Goal: Task Accomplishment & Management: Complete application form

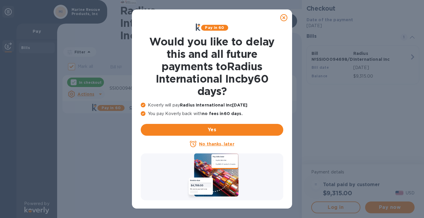
click at [221, 146] on p "No thanks, later" at bounding box center [216, 144] width 35 height 6
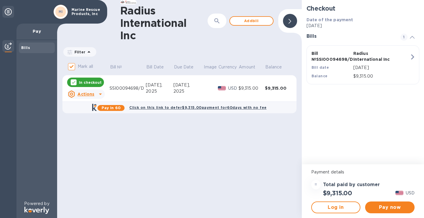
click at [99, 95] on icon at bounding box center [100, 93] width 7 height 7
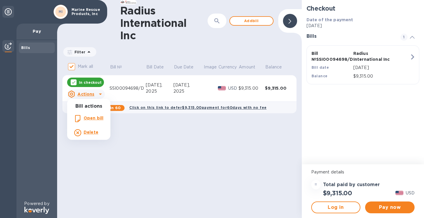
click at [376, 204] on div at bounding box center [212, 109] width 424 height 218
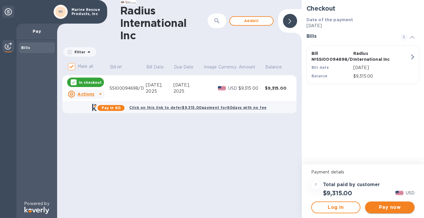
click at [389, 209] on span "Pay now" at bounding box center [390, 207] width 40 height 7
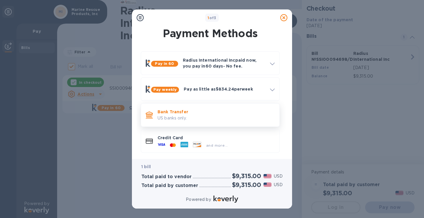
scroll to position [3, 0]
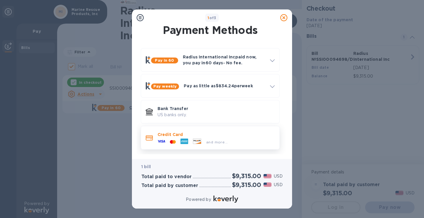
click at [185, 141] on icon at bounding box center [185, 141] width 8 height 6
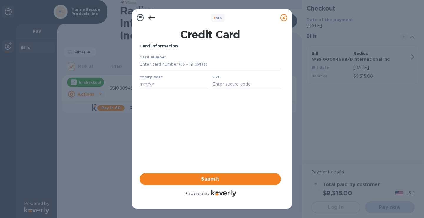
scroll to position [0, 0]
click at [159, 65] on input "text" at bounding box center [210, 64] width 141 height 9
type input "4246 3154 0743 2846"
type input "05/29"
click at [222, 86] on input "text" at bounding box center [247, 84] width 68 height 9
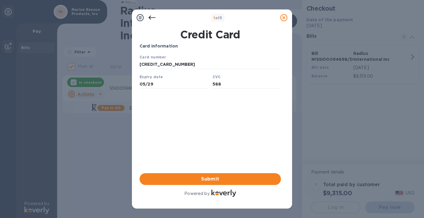
type input "588"
click at [207, 134] on div "Card Information Your browser does not support iframes Submit Powered by" at bounding box center [210, 120] width 141 height 155
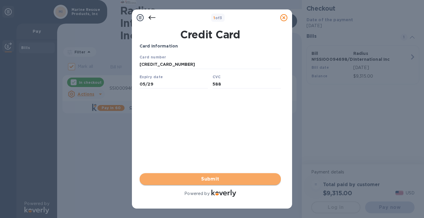
click at [214, 179] on span "Submit" at bounding box center [210, 178] width 132 height 7
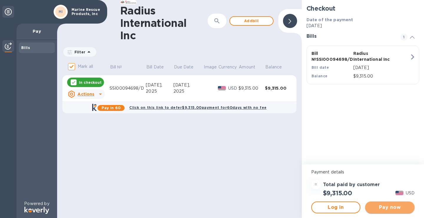
click at [386, 212] on button "Pay now" at bounding box center [389, 207] width 49 height 12
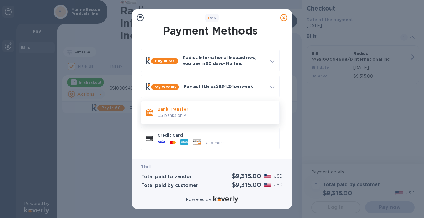
scroll to position [3, 0]
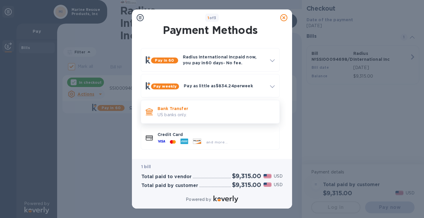
click at [187, 114] on p "US banks only." at bounding box center [216, 115] width 117 height 6
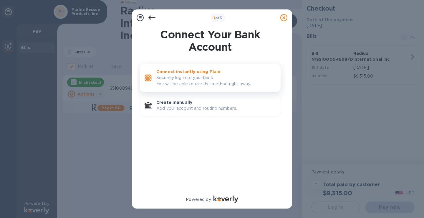
click at [186, 79] on p "Securely log in to your bank. You will be able to use this method right away." at bounding box center [216, 81] width 120 height 12
click at [194, 79] on p "Securely log in to your bank. You will be able to use this method right away." at bounding box center [216, 81] width 120 height 12
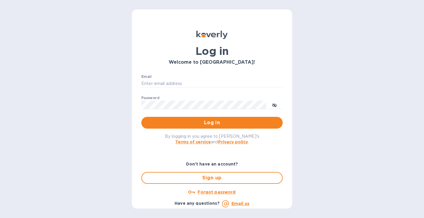
type input "[PERSON_NAME][EMAIL_ADDRESS][DOMAIN_NAME]"
click at [185, 122] on span "Log in" at bounding box center [212, 122] width 132 height 7
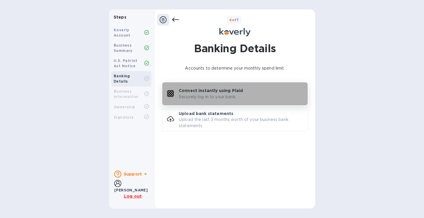
click at [199, 93] on p "Connect instantly using Plaid" at bounding box center [211, 90] width 64 height 6
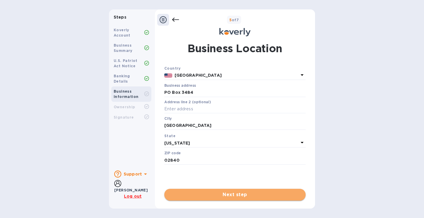
click at [210, 194] on span "Next step" at bounding box center [235, 194] width 132 height 7
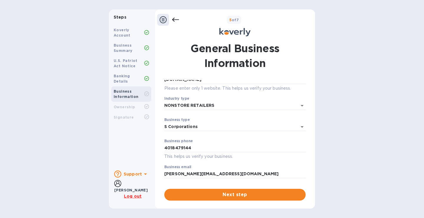
scroll to position [71, 0]
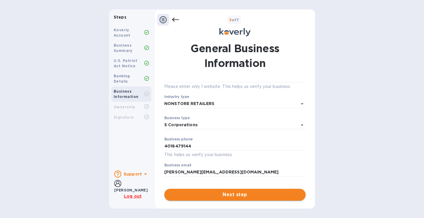
click at [218, 196] on span "Next step" at bounding box center [235, 194] width 132 height 7
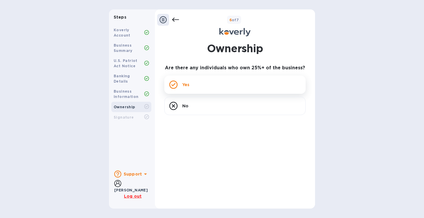
click at [184, 86] on p "Yes" at bounding box center [185, 85] width 7 height 6
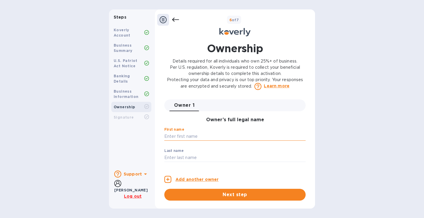
click at [193, 139] on input "text" at bounding box center [234, 136] width 141 height 9
type input "Rian"
type input "Wilkinson"
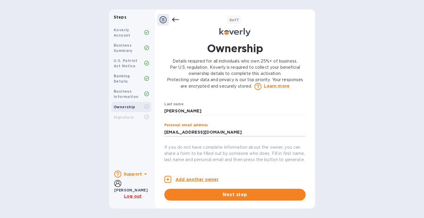
type input "rian@marine-rescue.com"
click at [179, 154] on p "If you do not have complete information about the owner, you can share a form t…" at bounding box center [234, 153] width 141 height 19
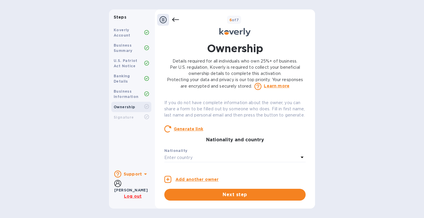
scroll to position [105, 0]
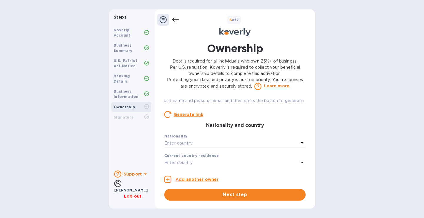
click at [191, 146] on p "Enter country" at bounding box center [178, 143] width 28 height 6
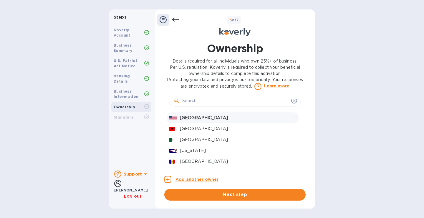
click at [193, 121] on p "United States" at bounding box center [238, 118] width 116 height 6
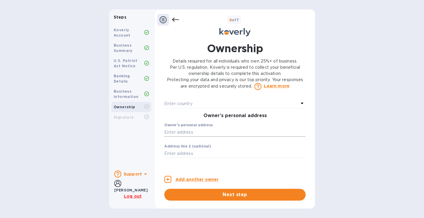
click at [173, 136] on input "text" at bounding box center [234, 132] width 141 height 9
type input "41 Prospect Avenue"
type input "Middletown"
type input "RI"
type input "02842"
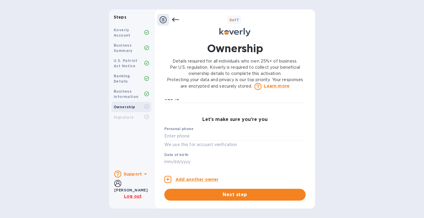
scroll to position [312, 0]
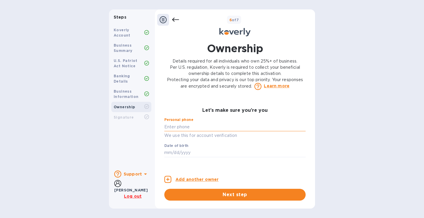
click at [184, 131] on input "text" at bounding box center [234, 126] width 141 height 9
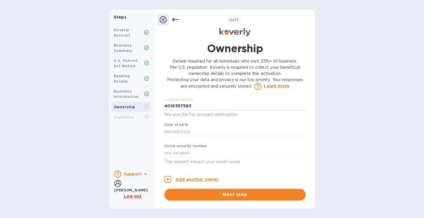
type input "***83"
type input "***45"
click at [171, 151] on input "text" at bounding box center [234, 152] width 141 height 9
click at [167, 181] on icon "button" at bounding box center [167, 179] width 7 height 7
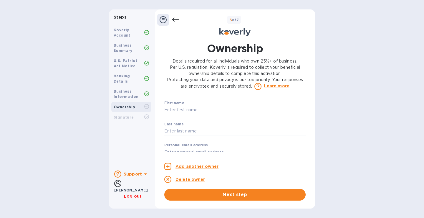
scroll to position [0, 0]
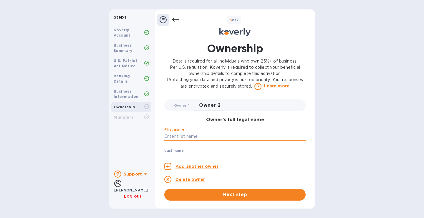
click at [201, 133] on input "text" at bounding box center [234, 136] width 141 height 9
type input "Susan"
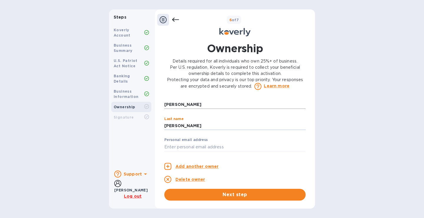
type input "Wilkinson"
type input "sue@marine-rescue.com"
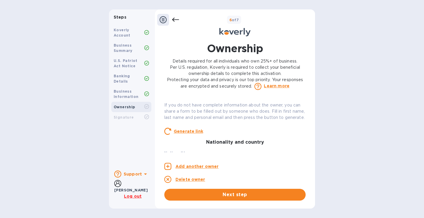
scroll to position [118, 0]
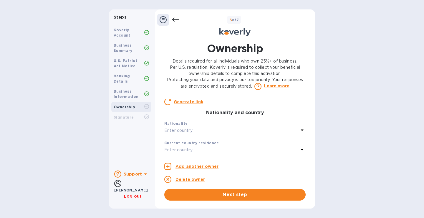
click at [185, 133] on p "Enter country" at bounding box center [178, 130] width 28 height 6
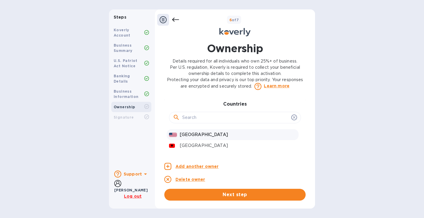
click at [190, 138] on p "United States" at bounding box center [238, 134] width 116 height 6
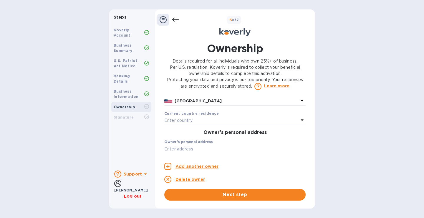
click at [184, 123] on p "Enter country" at bounding box center [178, 120] width 28 height 6
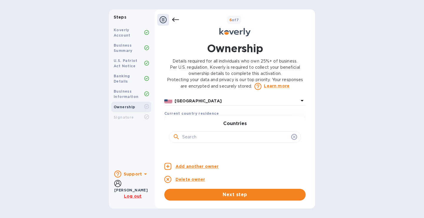
scroll to position [177, 0]
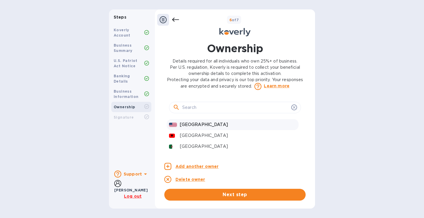
click at [193, 128] on p "United States" at bounding box center [238, 124] width 116 height 6
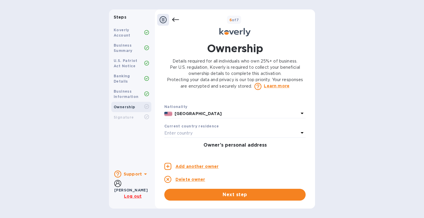
scroll to position [148, 0]
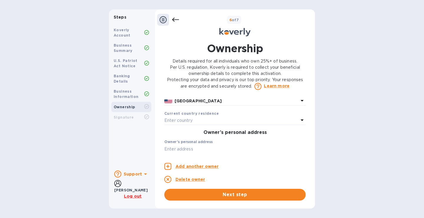
click at [203, 125] on div "Enter country" at bounding box center [231, 120] width 134 height 8
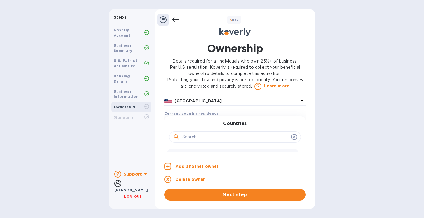
scroll to position [177, 0]
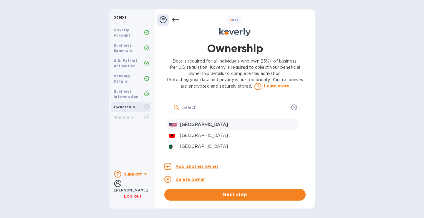
click at [197, 127] on div "United States" at bounding box center [238, 124] width 119 height 9
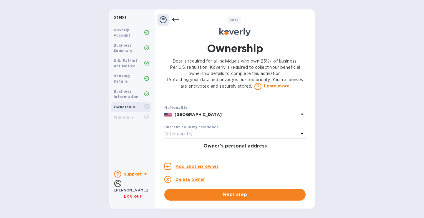
scroll to position [148, 0]
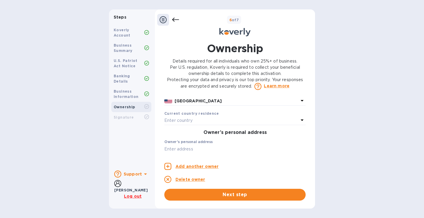
click at [196, 125] on div "Enter country" at bounding box center [231, 120] width 134 height 8
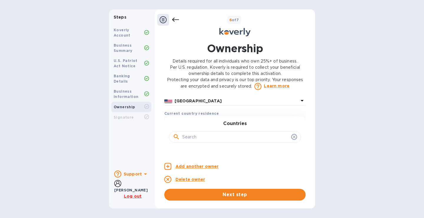
click at [192, 141] on input "text" at bounding box center [235, 137] width 107 height 9
type input "n"
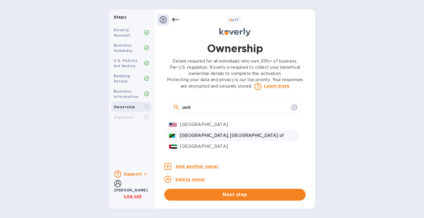
scroll to position [207, 0]
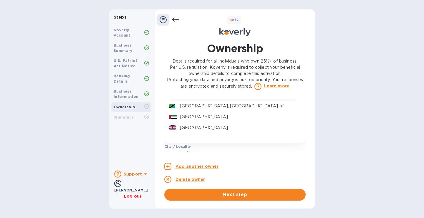
type input "unit"
click at [191, 98] on p "United States" at bounding box center [238, 95] width 116 height 6
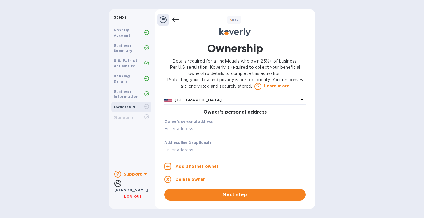
scroll to position [177, 0]
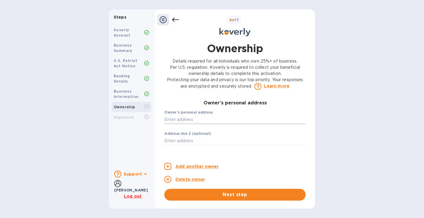
click at [184, 124] on input "text" at bounding box center [234, 119] width 141 height 9
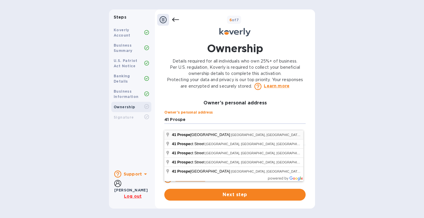
type input "41 Prospect Avenue"
type input "Middletown"
type input "02842"
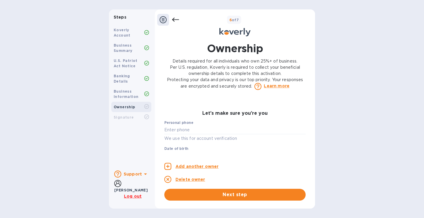
scroll to position [295, 0]
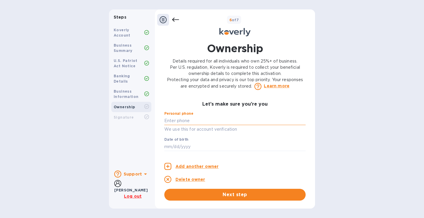
click at [189, 125] on input "text" at bounding box center [234, 120] width 141 height 9
type input "***84"
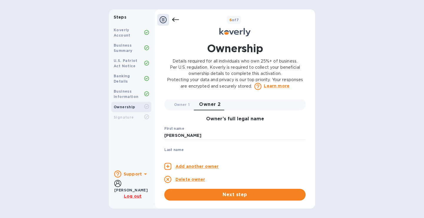
scroll to position [0, 0]
click at [185, 105] on span "Owner 1 0" at bounding box center [182, 105] width 16 height 6
type input "Rian"
type input "rian@marine-rescue.com"
type input "***83"
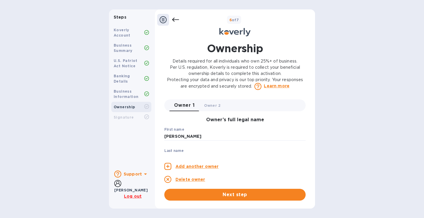
type input "***45"
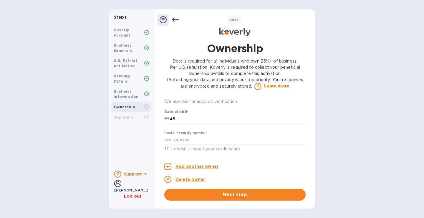
scroll to position [329, 0]
click at [168, 141] on input "text" at bounding box center [234, 140] width 141 height 9
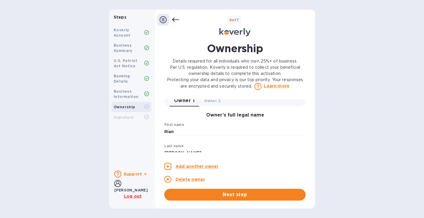
scroll to position [0, 0]
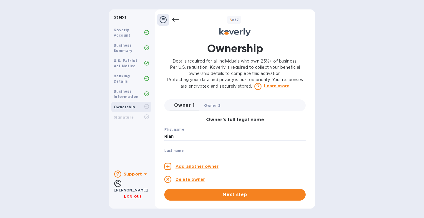
type input "***90"
click at [212, 105] on span "Owner 2 0" at bounding box center [212, 105] width 16 height 6
type input "Susan"
type input "sue@marine-rescue.com"
type input "***84"
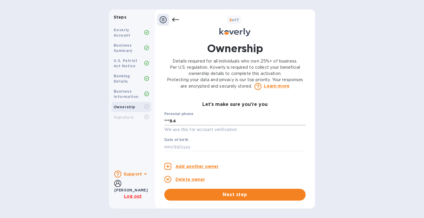
scroll to position [324, 0]
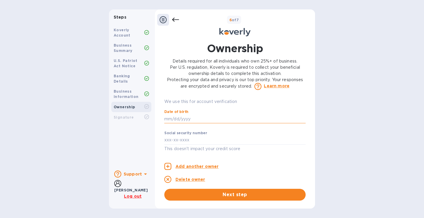
click at [166, 123] on input "text" at bounding box center [234, 118] width 141 height 9
type input "***45"
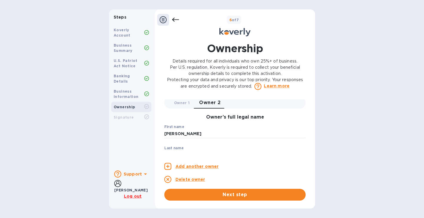
scroll to position [0, 0]
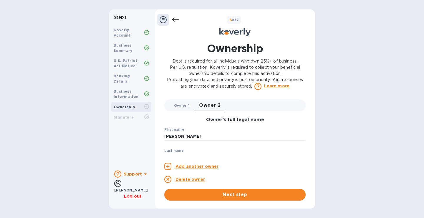
type input "***40"
click at [178, 104] on span "Owner 1 0" at bounding box center [182, 105] width 16 height 6
type input "Rian"
type input "rian@marine-rescue.com"
type input "***83"
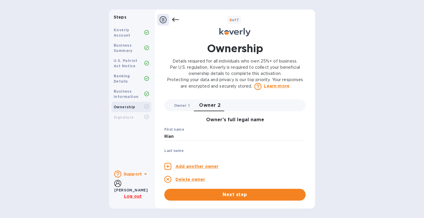
type input "***90"
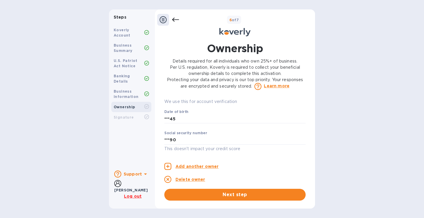
scroll to position [329, 0]
click at [220, 198] on button "Next step" at bounding box center [234, 195] width 141 height 12
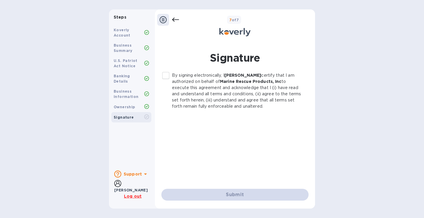
click at [169, 76] on input "By signing electronically, I Daniel Wilkinson certify that I am authorized on b…" at bounding box center [166, 75] width 12 height 12
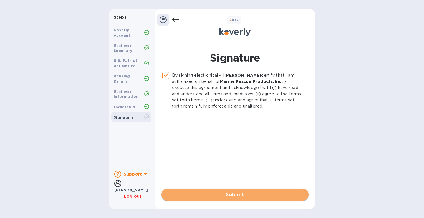
click at [236, 199] on button "Submit" at bounding box center [234, 195] width 147 height 12
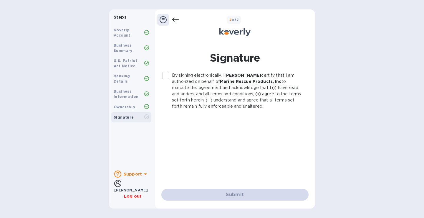
click at [166, 74] on input "By signing electronically, I Daniel Wilkinson certify that I am authorized on b…" at bounding box center [166, 75] width 12 height 12
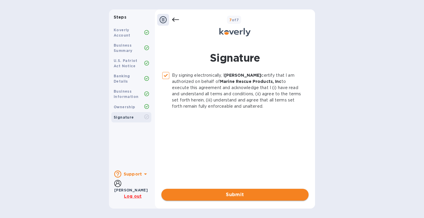
click at [235, 193] on span "Submit" at bounding box center [235, 194] width 138 height 7
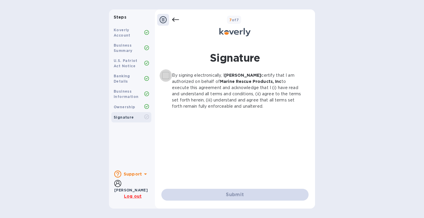
click at [164, 76] on input "By signing electronically, I Daniel Wilkinson certify that I am authorized on b…" at bounding box center [166, 75] width 12 height 12
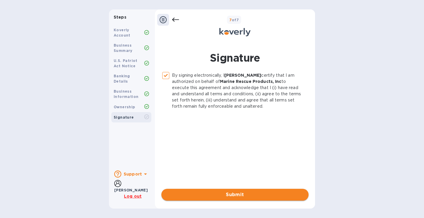
click at [220, 194] on span "Submit" at bounding box center [235, 194] width 138 height 7
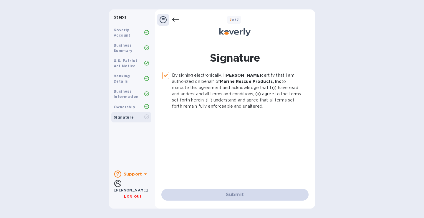
checkbox input "false"
click at [163, 18] on icon at bounding box center [163, 19] width 7 height 7
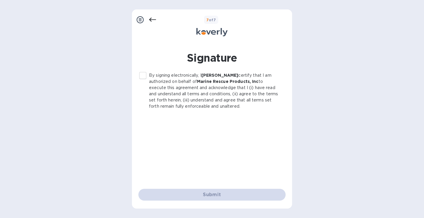
click at [143, 18] on icon at bounding box center [140, 19] width 7 height 7
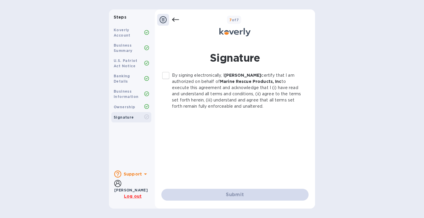
click at [173, 19] on icon at bounding box center [175, 20] width 7 height 4
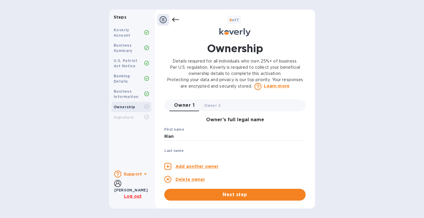
click at [125, 115] on b "Signature" at bounding box center [124, 117] width 20 height 4
click at [124, 115] on b "Signature" at bounding box center [124, 117] width 20 height 4
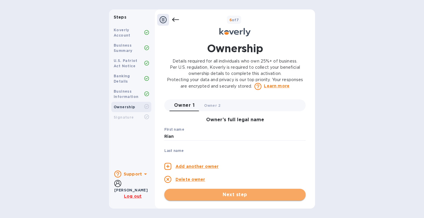
click at [220, 192] on span "Next step" at bounding box center [235, 194] width 132 height 7
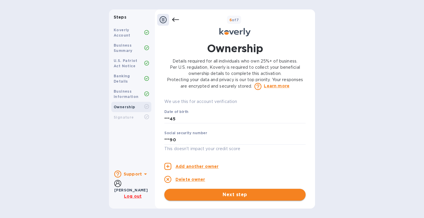
click at [231, 194] on span "Next step" at bounding box center [235, 194] width 132 height 7
click at [125, 115] on b "Signature" at bounding box center [124, 117] width 20 height 4
click at [121, 89] on div "Business Information" at bounding box center [129, 94] width 31 height 11
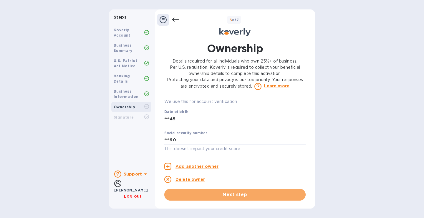
click at [214, 194] on span "Next step" at bounding box center [235, 194] width 132 height 7
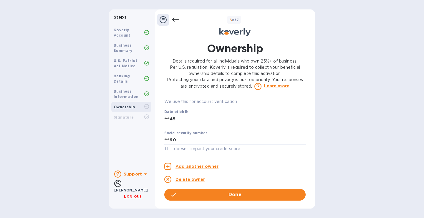
click at [126, 91] on b "Business Information" at bounding box center [126, 94] width 25 height 10
click at [129, 89] on b "Business Information" at bounding box center [126, 94] width 25 height 10
click at [174, 23] on div at bounding box center [168, 20] width 22 height 12
click at [174, 21] on icon at bounding box center [175, 20] width 7 height 4
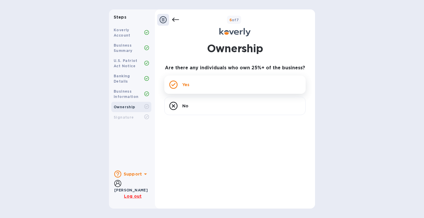
click at [187, 83] on p "Yes" at bounding box center [185, 85] width 7 height 6
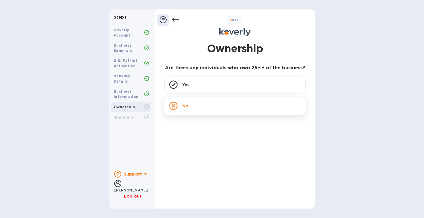
click at [181, 106] on div "No" at bounding box center [234, 106] width 141 height 18
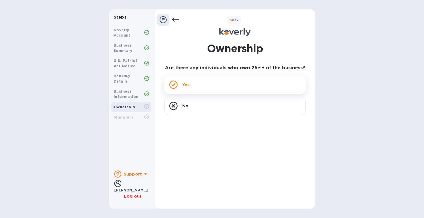
click at [177, 86] on rect at bounding box center [173, 84] width 7 height 7
click at [172, 85] on icon at bounding box center [173, 84] width 8 height 8
click at [181, 84] on div "Yes" at bounding box center [234, 84] width 141 height 18
click at [143, 175] on icon at bounding box center [145, 173] width 7 height 7
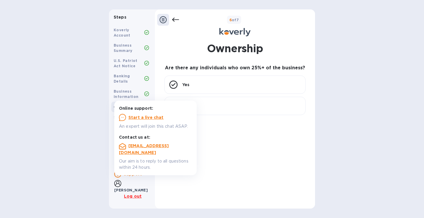
drag, startPoint x: 174, startPoint y: 49, endPoint x: 175, endPoint y: 17, distance: 32.1
click at [174, 49] on div "Ownership Are there any individuals who own 25%+ of the business? Yes No" at bounding box center [234, 120] width 147 height 159
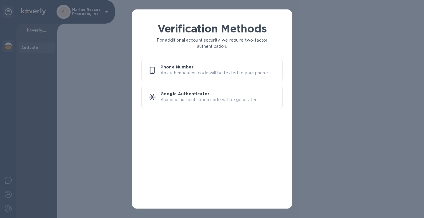
click at [189, 72] on p "An authentication code will be texted to your phone." at bounding box center [219, 73] width 117 height 6
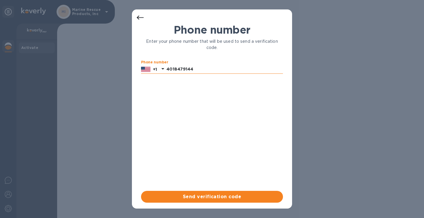
click at [199, 68] on input "4018479144" at bounding box center [224, 69] width 117 height 9
drag, startPoint x: 199, startPoint y: 68, endPoint x: 137, endPoint y: 65, distance: 62.3
click at [137, 65] on div "Phone number Enter your phone number that will be used to send a verification c…" at bounding box center [212, 112] width 150 height 181
type input "4019357583"
click at [215, 194] on span "Send verification code" at bounding box center [212, 196] width 133 height 7
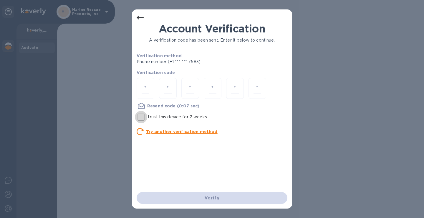
click at [141, 122] on input "Trust this device for 2 weeks" at bounding box center [141, 117] width 12 height 12
checkbox input "true"
click at [146, 90] on input "number" at bounding box center [146, 88] width 8 height 11
type input "6"
type input "3"
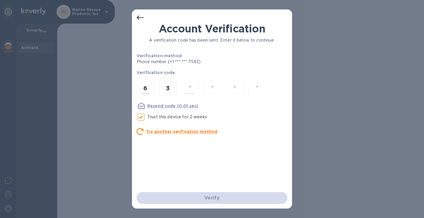
type input "3"
type input "0"
type input "2"
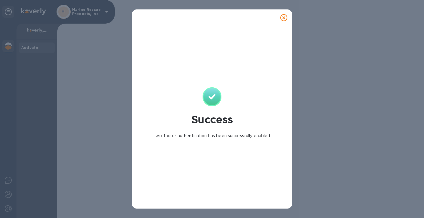
click at [284, 18] on icon at bounding box center [283, 17] width 7 height 7
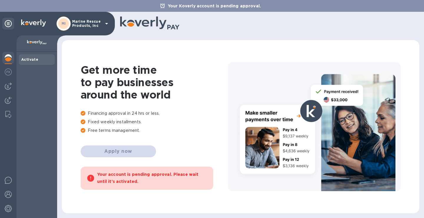
click at [29, 60] on b "Activate" at bounding box center [29, 59] width 17 height 4
click at [101, 22] on p "Marine Rescue Products, Inc" at bounding box center [86, 23] width 29 height 8
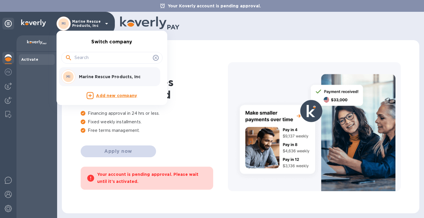
click at [157, 122] on div at bounding box center [212, 109] width 424 height 218
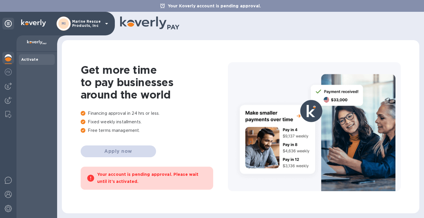
click at [100, 22] on p "Marine Rescue Products, Inc" at bounding box center [86, 23] width 29 height 8
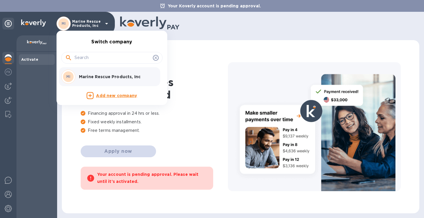
click at [195, 91] on div at bounding box center [212, 109] width 424 height 218
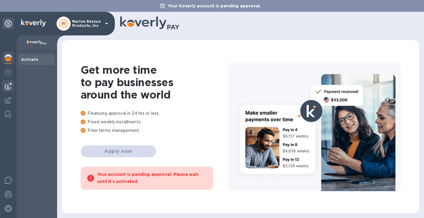
click at [7, 87] on img at bounding box center [8, 85] width 7 height 7
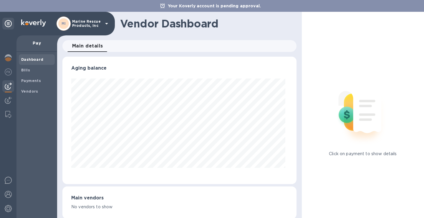
scroll to position [127, 232]
click at [8, 100] on img at bounding box center [8, 100] width 7 height 7
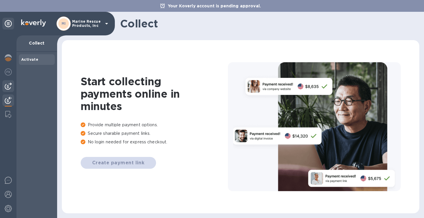
click at [10, 85] on img at bounding box center [8, 85] width 7 height 7
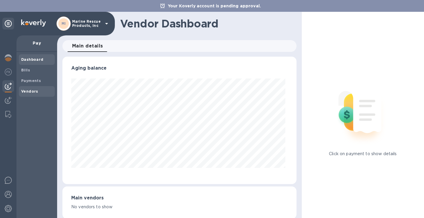
scroll to position [127, 232]
click at [26, 90] on b "Vendors" at bounding box center [29, 91] width 17 height 4
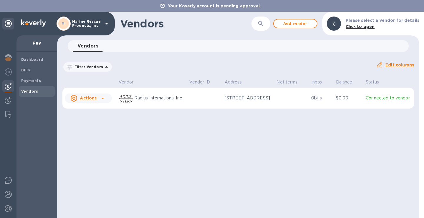
click at [99, 102] on icon at bounding box center [102, 98] width 7 height 7
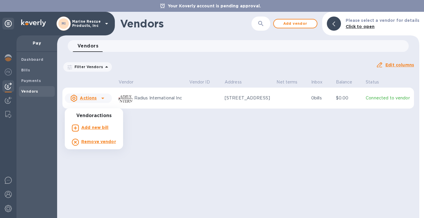
click at [102, 128] on b "Add new bill" at bounding box center [94, 127] width 27 height 5
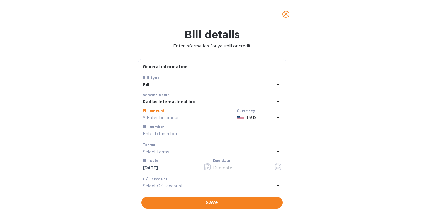
click at [154, 116] on input "text" at bounding box center [189, 117] width 92 height 9
type input "9,315"
type input "SSI00094698/D"
click at [155, 152] on p "Select terms" at bounding box center [156, 152] width 27 height 6
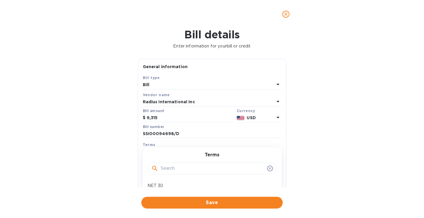
click at [122, 159] on div "Bill details Enter information for your bill or credit General information Save…" at bounding box center [212, 122] width 424 height 189
click at [205, 166] on icon "button" at bounding box center [207, 166] width 7 height 7
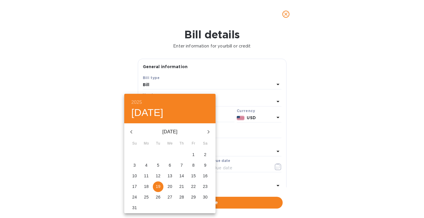
click at [131, 131] on icon "button" at bounding box center [131, 132] width 2 height 4
click at [170, 165] on p "9" at bounding box center [170, 165] width 2 height 6
type input "07/09/2025"
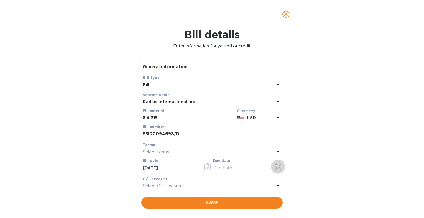
click at [278, 168] on icon "button" at bounding box center [278, 168] width 1 height 1
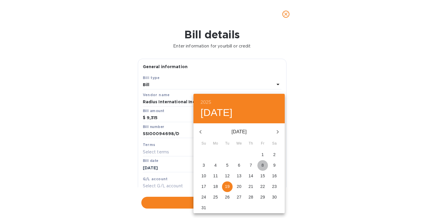
click at [263, 164] on p "8" at bounding box center [263, 165] width 2 height 6
type input "08/08/2025"
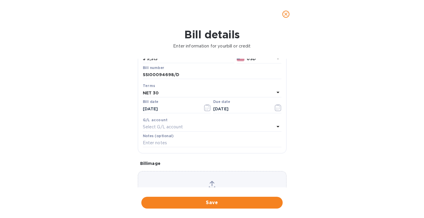
scroll to position [92, 0]
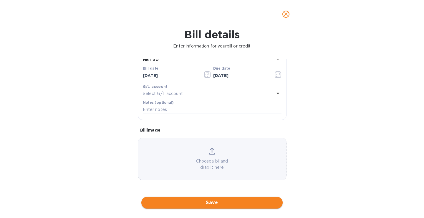
click at [208, 202] on span "Save" at bounding box center [212, 202] width 132 height 7
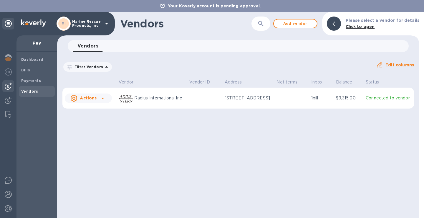
click at [348, 100] on p "$9,315.00" at bounding box center [348, 98] width 25 height 6
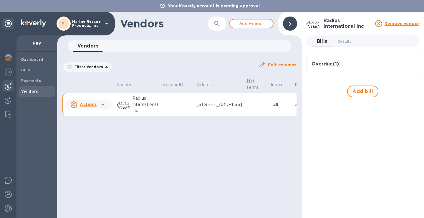
click at [327, 65] on h3 "Overdue ( 1 )" at bounding box center [325, 64] width 27 height 6
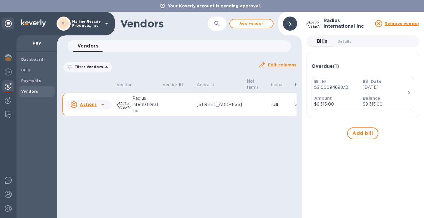
click at [407, 93] on icon "button" at bounding box center [409, 92] width 7 height 7
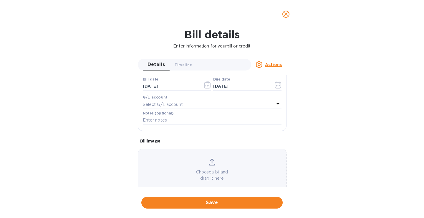
scroll to position [125, 0]
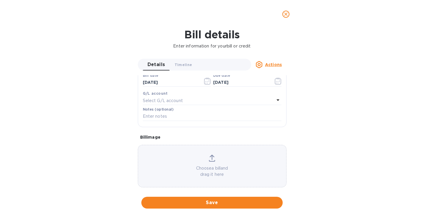
click at [280, 67] on p "Actions" at bounding box center [273, 65] width 17 height 6
click at [285, 10] on div at bounding box center [212, 109] width 424 height 218
click at [289, 15] on icon "close" at bounding box center [286, 14] width 6 height 6
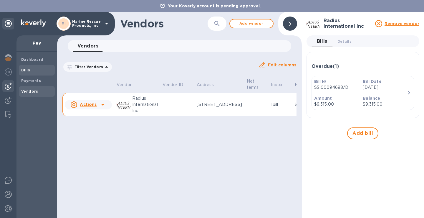
click at [27, 70] on b "Bills" at bounding box center [25, 70] width 9 height 4
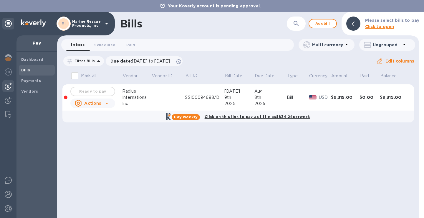
click at [106, 92] on div "Ready to pay" at bounding box center [92, 91] width 47 height 12
click at [103, 104] on icon at bounding box center [106, 103] width 7 height 7
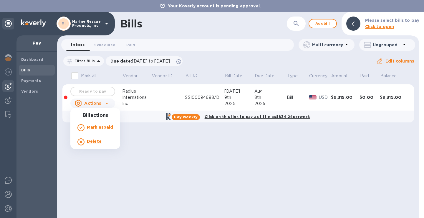
click at [142, 102] on div at bounding box center [212, 109] width 424 height 218
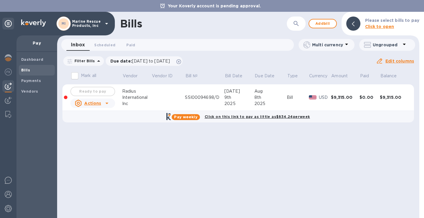
click at [66, 96] on div at bounding box center [66, 97] width 4 height 4
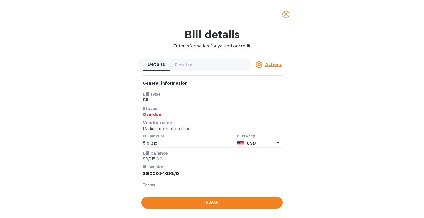
click at [283, 14] on span "close" at bounding box center [286, 14] width 7 height 7
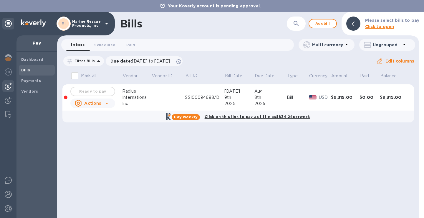
click at [130, 101] on div "Inc" at bounding box center [136, 103] width 29 height 6
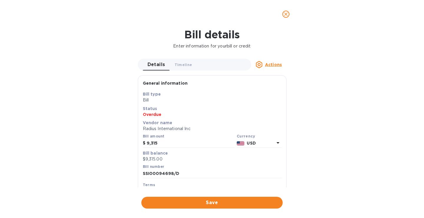
click at [284, 14] on icon "close" at bounding box center [286, 14] width 6 height 6
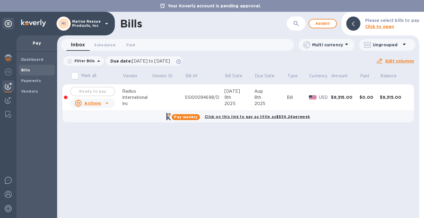
click at [91, 88] on div "Ready to pay" at bounding box center [92, 91] width 47 height 12
click at [106, 103] on icon at bounding box center [106, 103] width 7 height 7
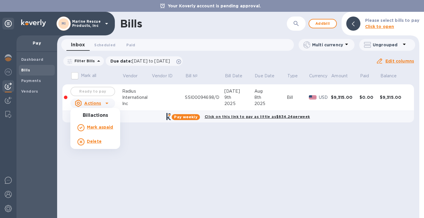
click at [140, 95] on div at bounding box center [212, 109] width 424 height 218
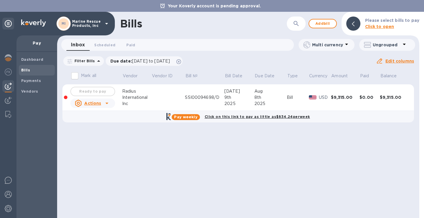
click at [137, 98] on div "International" at bounding box center [136, 97] width 29 height 6
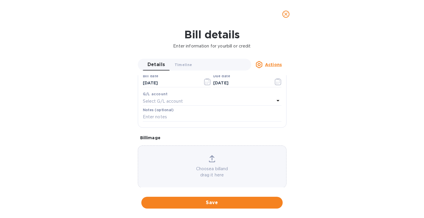
scroll to position [125, 0]
click at [263, 65] on icon at bounding box center [259, 64] width 7 height 7
click at [269, 65] on div at bounding box center [212, 109] width 424 height 218
click at [269, 65] on u "Actions" at bounding box center [273, 64] width 17 height 5
click at [288, 17] on div at bounding box center [212, 109] width 424 height 218
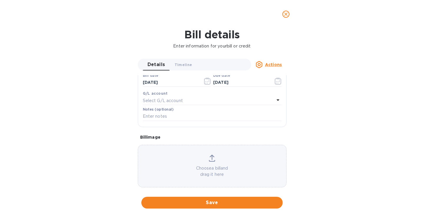
click at [287, 16] on icon "close" at bounding box center [286, 14] width 6 height 6
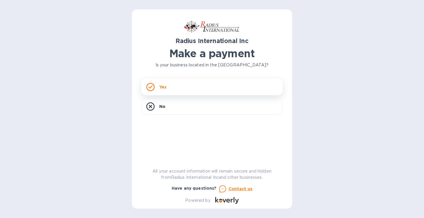
click at [170, 90] on div "Yes" at bounding box center [211, 87] width 141 height 16
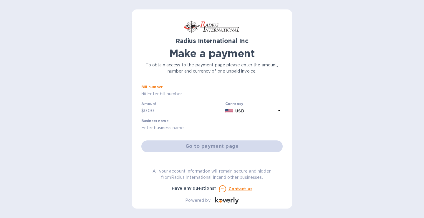
click at [169, 93] on input "text" at bounding box center [214, 94] width 137 height 9
type input "SSI00094698/D"
click at [174, 112] on input "text" at bounding box center [183, 110] width 79 height 9
type input "9,315"
click at [175, 127] on input "text" at bounding box center [211, 127] width 141 height 9
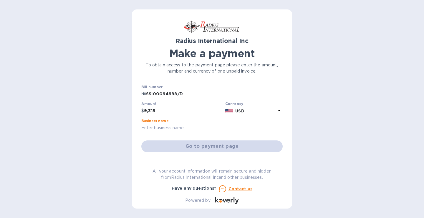
click at [198, 130] on input "text" at bounding box center [211, 127] width 141 height 9
type input "Marine Rescue Products, Inc"
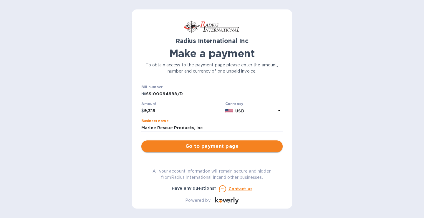
click at [194, 148] on span "Go to payment page" at bounding box center [212, 146] width 132 height 7
